Goal: Complete application form

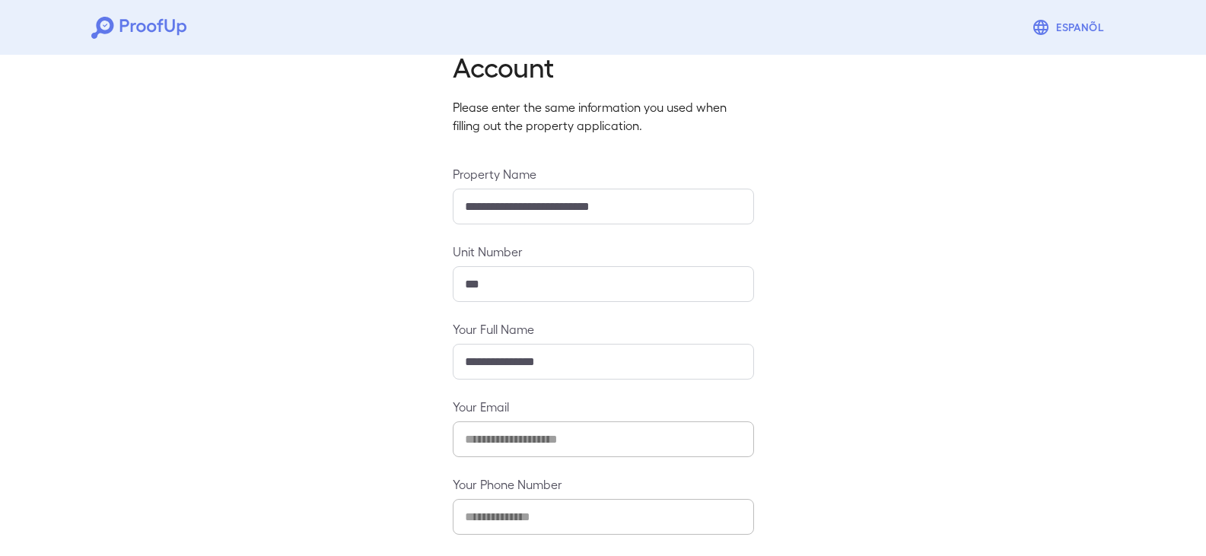
scroll to position [133, 0]
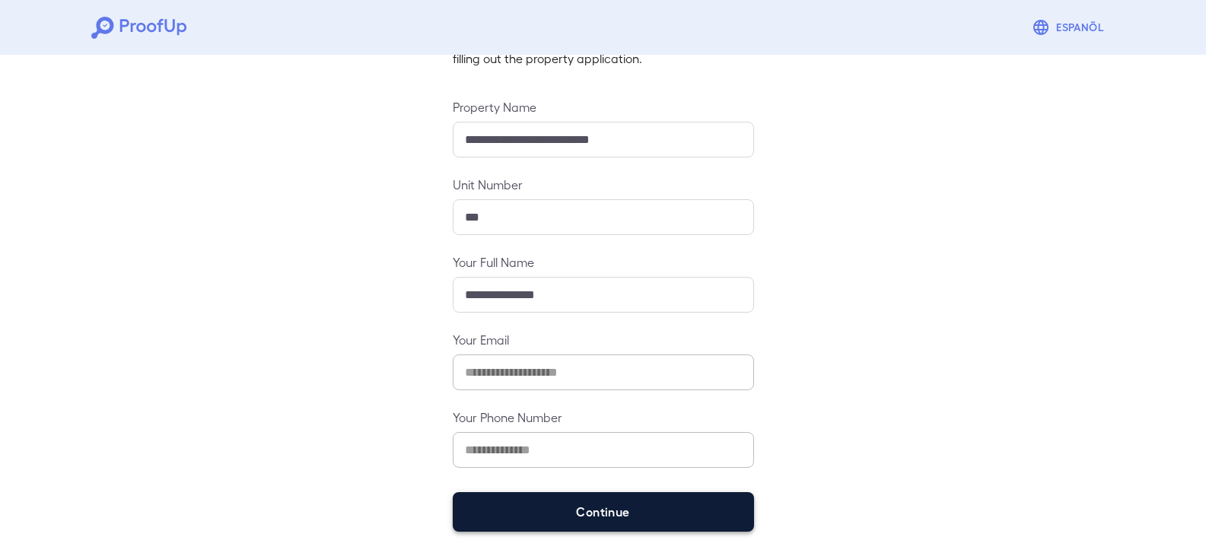
click at [558, 504] on button "Continue" at bounding box center [603, 512] width 301 height 40
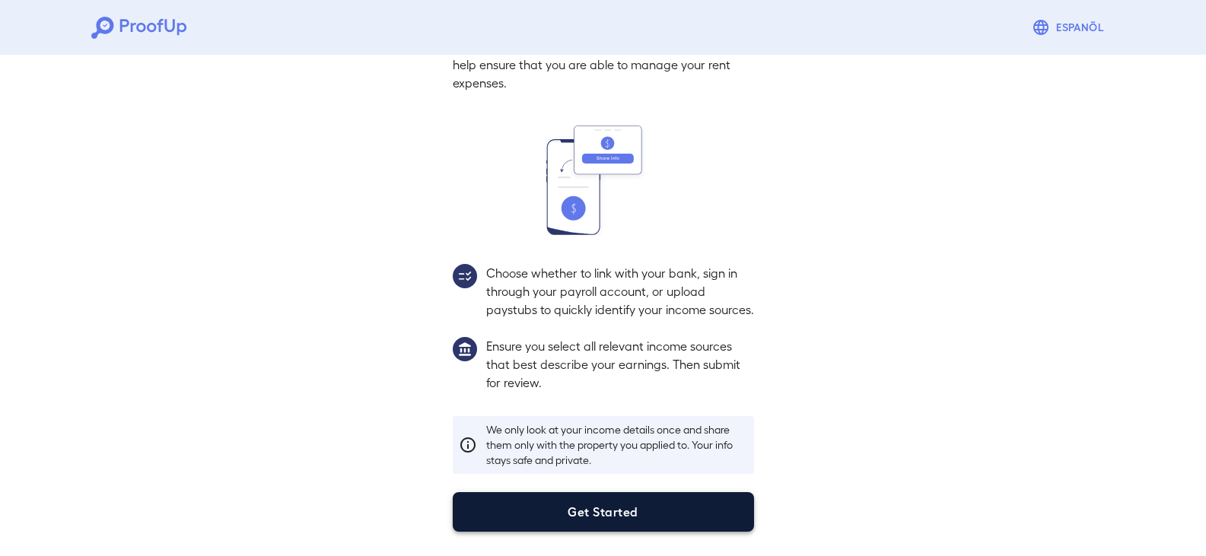
click at [556, 515] on button "Get Started" at bounding box center [603, 512] width 301 height 40
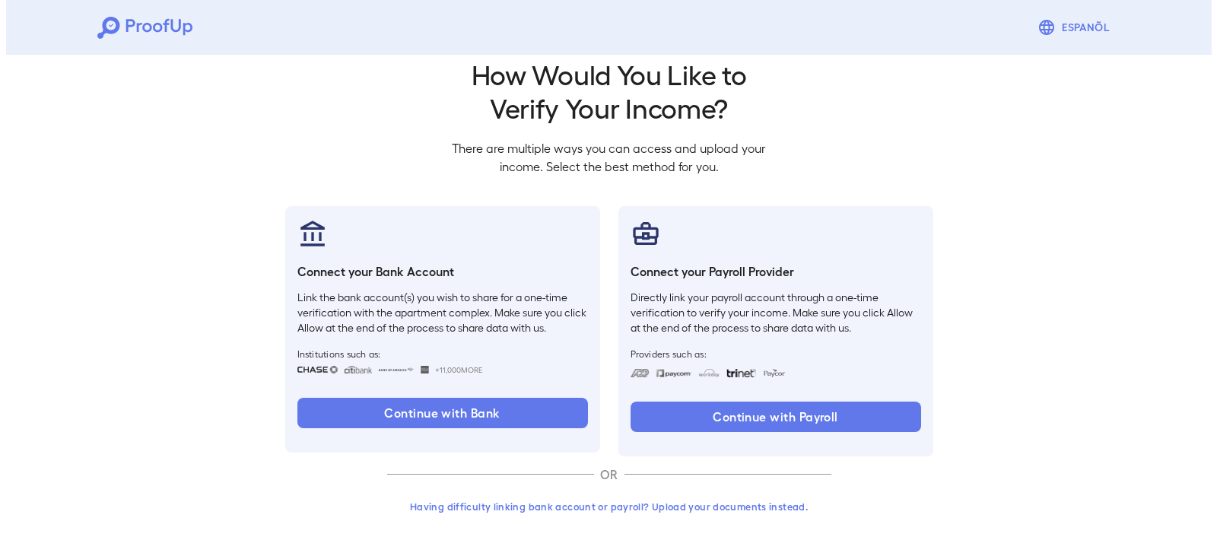
scroll to position [25, 0]
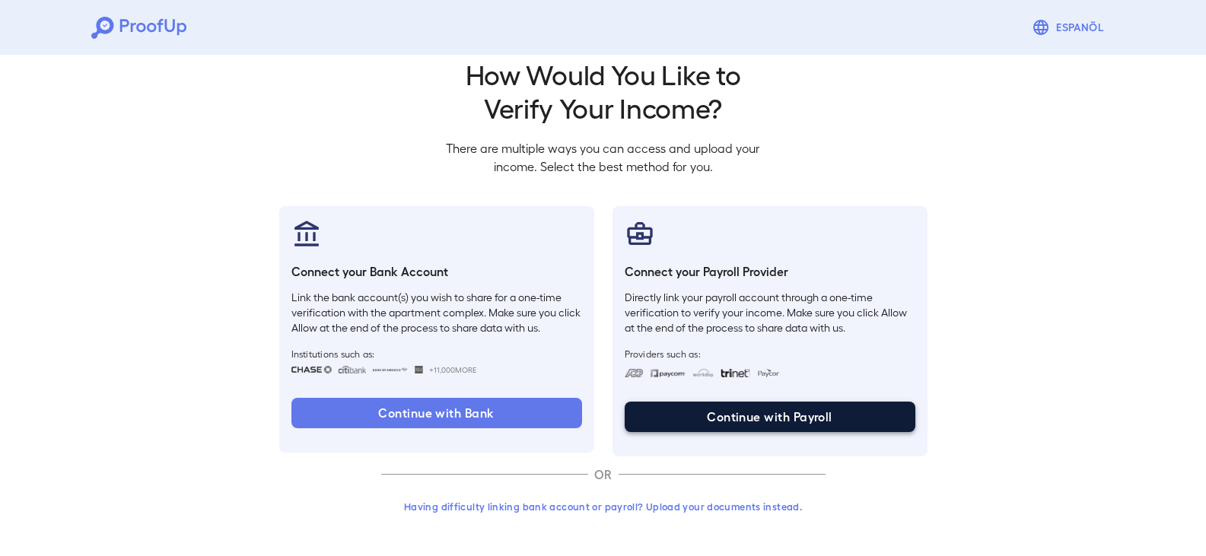
click at [727, 415] on button "Continue with Payroll" at bounding box center [770, 417] width 291 height 30
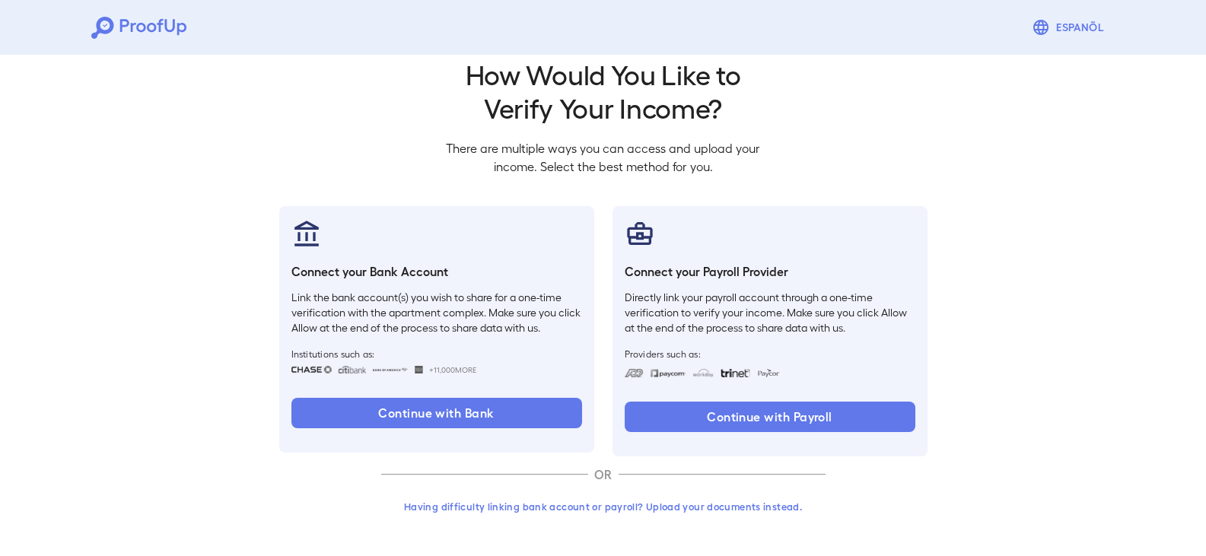
click at [83, 537] on div "Go back How Would You Like to Verify Your Income? There are multiple ways you c…" at bounding box center [603, 290] width 1206 height 533
click at [591, 504] on button "Having difficulty linking bank account or payroll? Upload your documents instea…" at bounding box center [603, 506] width 444 height 27
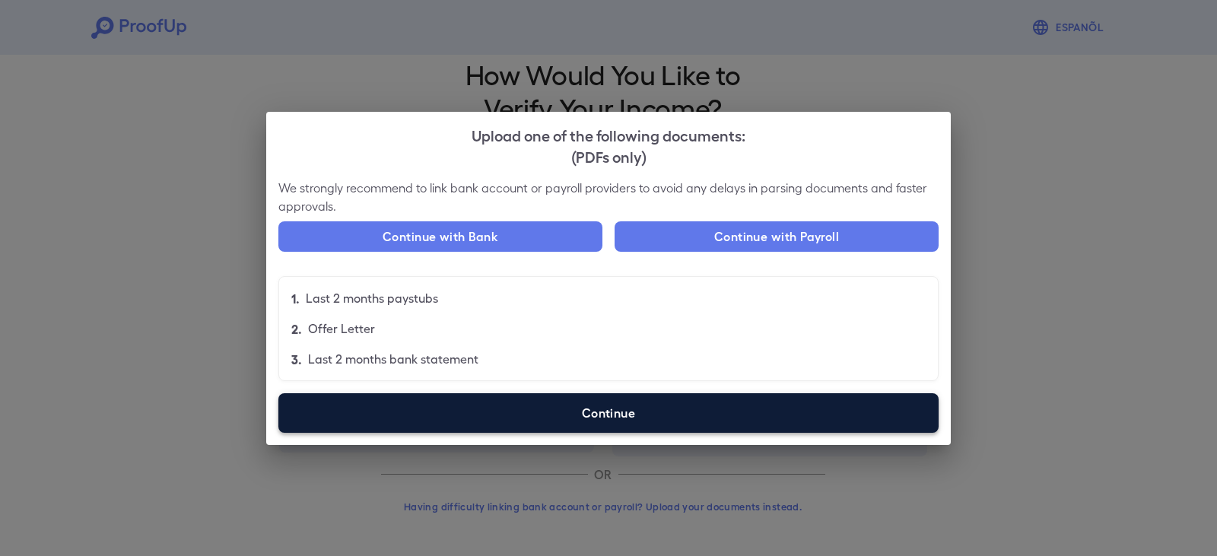
click at [634, 419] on label "Continue" at bounding box center [608, 413] width 660 height 40
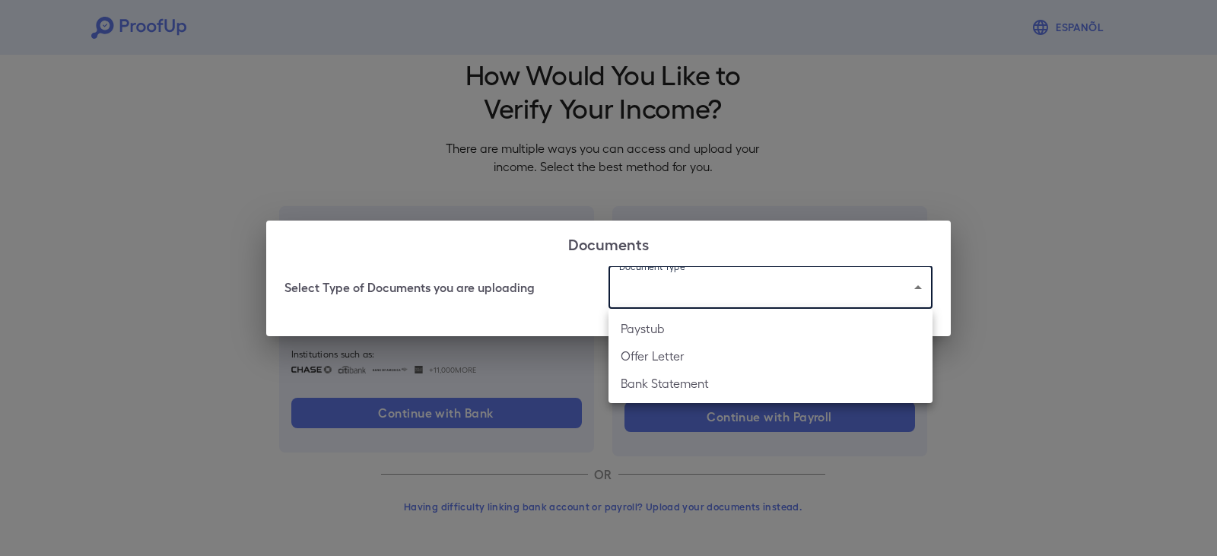
click at [717, 281] on body "Espanõl Go back How Would You Like to Verify Your Income? There are multiple wa…" at bounding box center [608, 265] width 1217 height 581
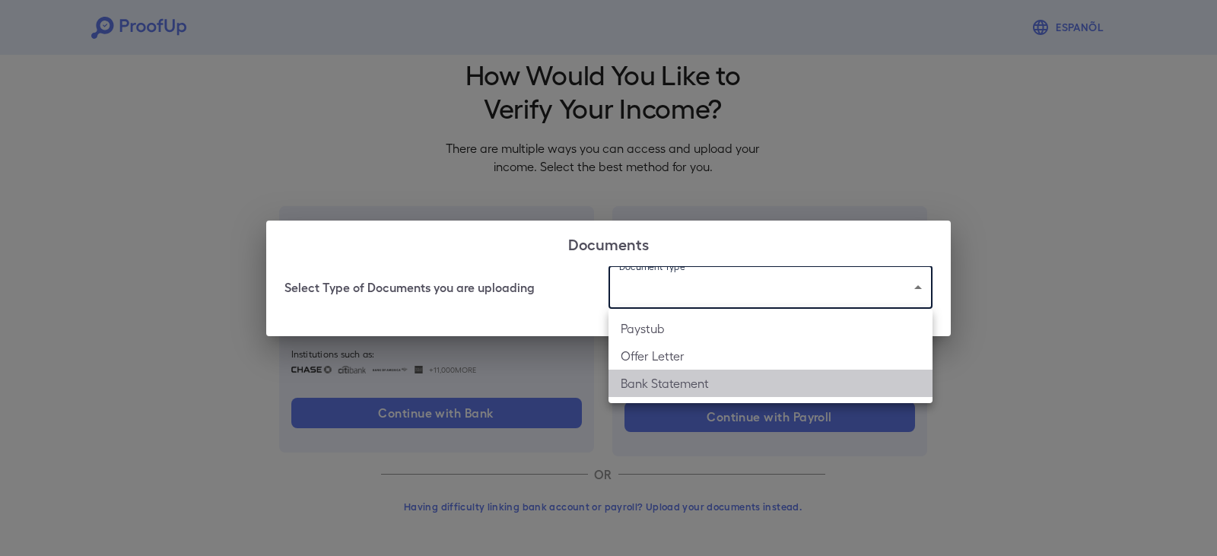
click at [692, 382] on li "Bank Statement" at bounding box center [771, 383] width 324 height 27
type input "**********"
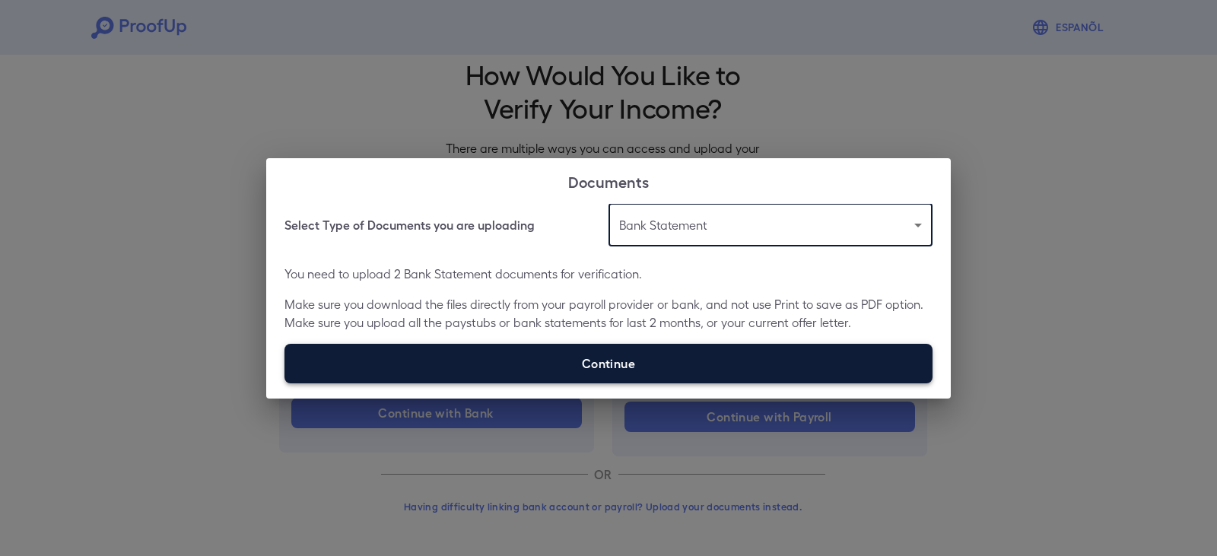
click at [685, 350] on label "Continue" at bounding box center [609, 364] width 648 height 40
click at [285, 383] on input "Continue" at bounding box center [285, 383] width 1 height 1
type input "**********"
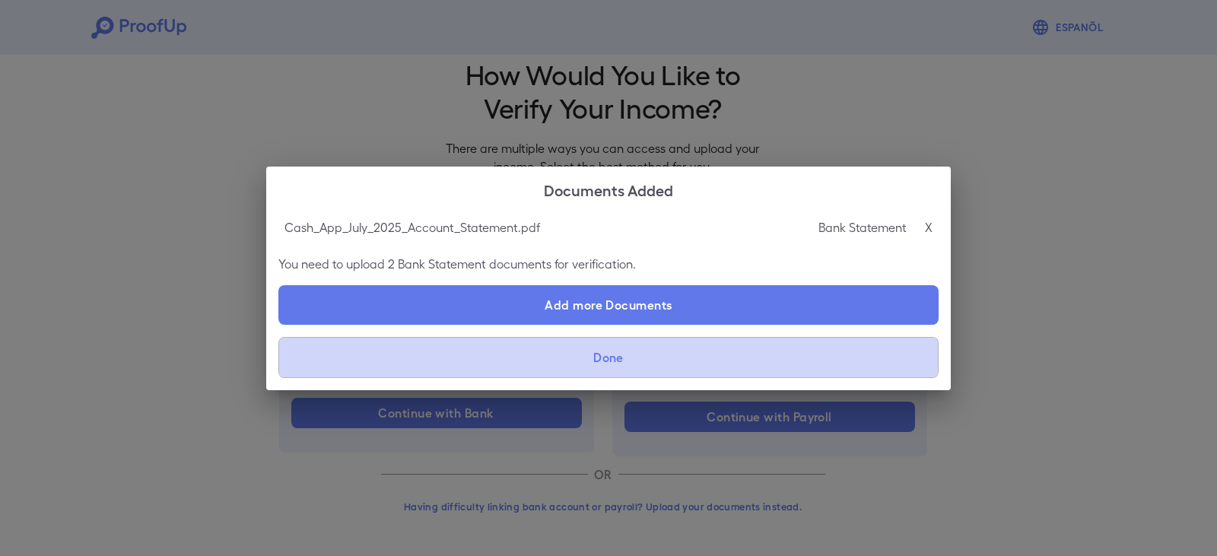
click at [615, 364] on button "Done" at bounding box center [608, 357] width 660 height 41
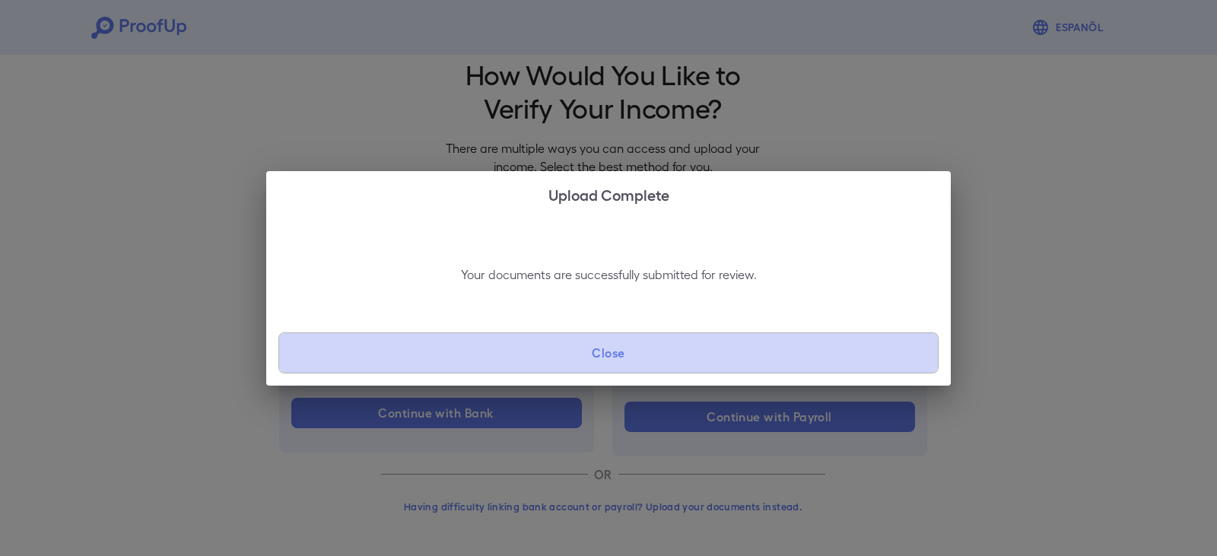
click at [618, 359] on button "Close" at bounding box center [608, 352] width 660 height 41
